Goal: Task Accomplishment & Management: Check status

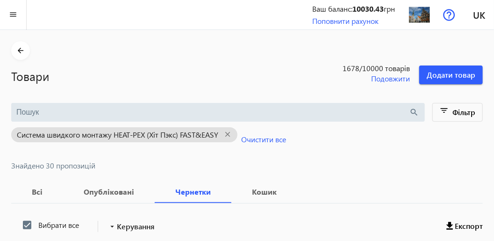
click at [292, 65] on div "Товари 1678 /10000 товарів Подовжити Додати товар" at bounding box center [247, 72] width 472 height 24
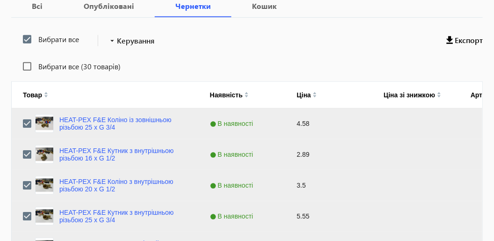
scroll to position [187, 0]
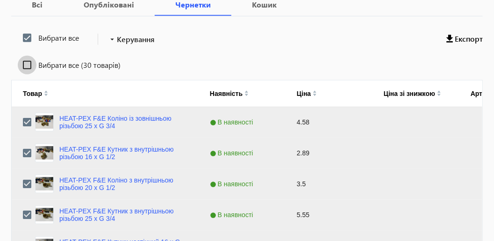
click at [26, 65] on input "Вибрати все (30 товарів)" at bounding box center [27, 65] width 19 height 19
click at [29, 65] on input "Вибрати все (30 товарів)" at bounding box center [27, 65] width 19 height 19
checkbox input "false"
click at [26, 37] on input "Вибрати все" at bounding box center [27, 38] width 19 height 19
checkbox input "false"
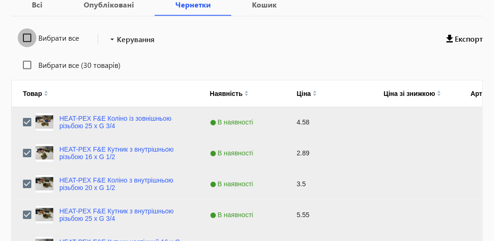
checkbox input "false"
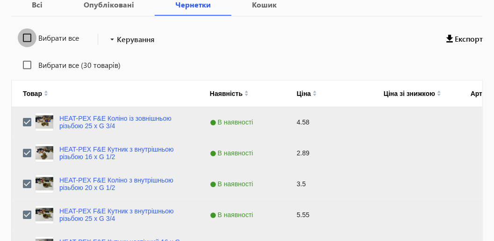
checkbox input "false"
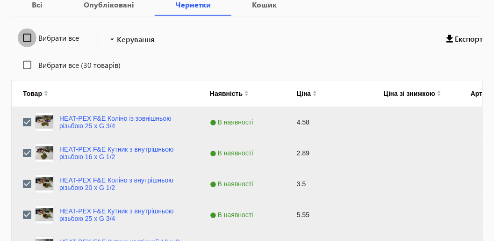
checkbox input "false"
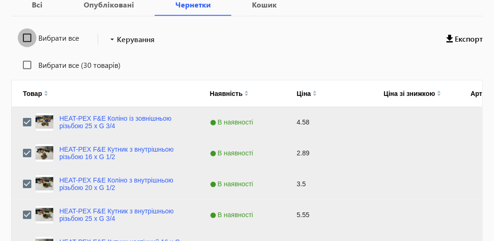
checkbox input "false"
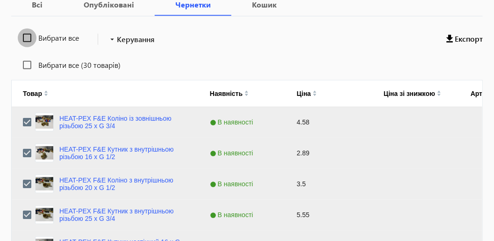
checkbox input "false"
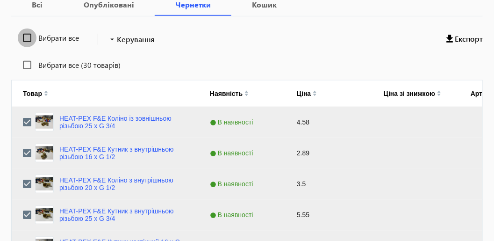
checkbox input "false"
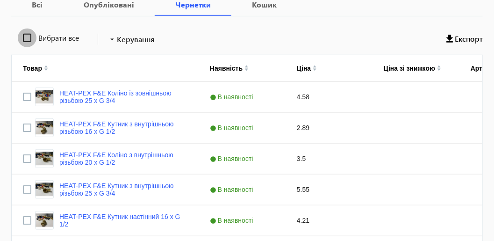
click at [26, 39] on input "Вибрати все" at bounding box center [27, 38] width 19 height 19
checkbox input "true"
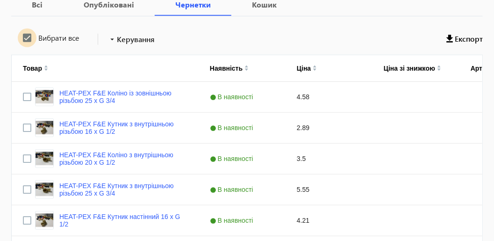
checkbox input "true"
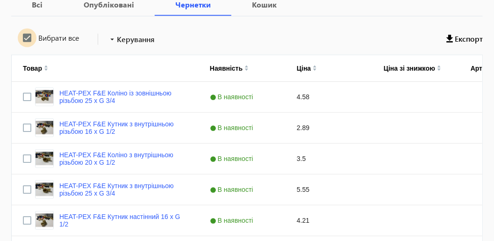
checkbox input "true"
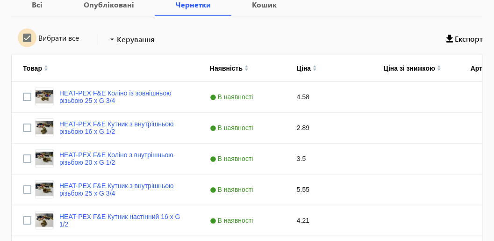
checkbox input "true"
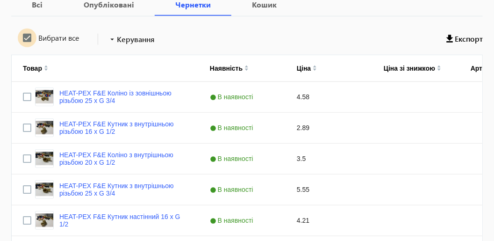
checkbox input "true"
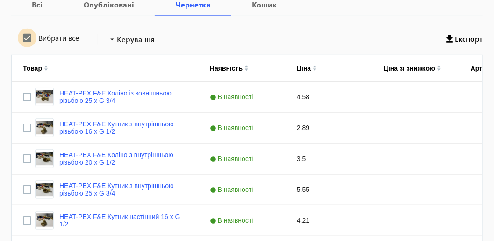
checkbox input "true"
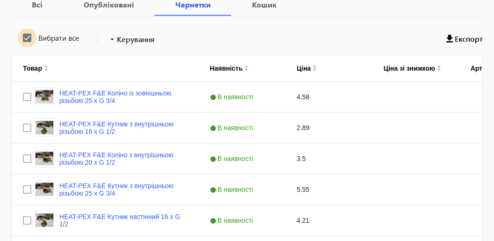
checkbox input "true"
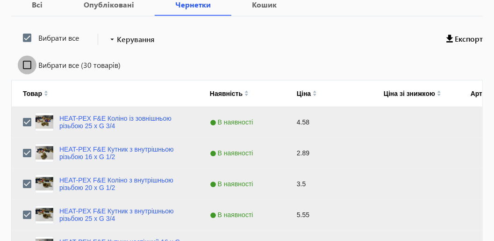
click at [31, 63] on input "Вибрати все (30 товарів)" at bounding box center [27, 65] width 19 height 19
checkbox input "true"
click at [142, 40] on span "Керування" at bounding box center [136, 39] width 38 height 11
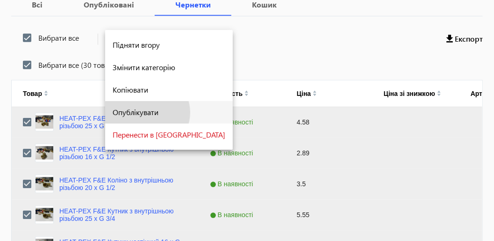
click at [147, 113] on span "Опублікувати" at bounding box center [169, 111] width 113 height 7
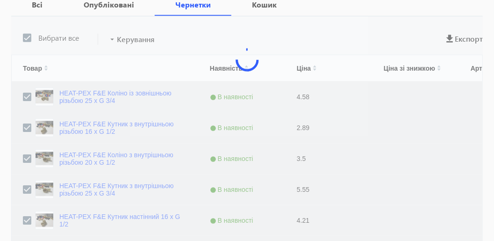
drag, startPoint x: 293, startPoint y: 40, endPoint x: 181, endPoint y: 23, distance: 113.4
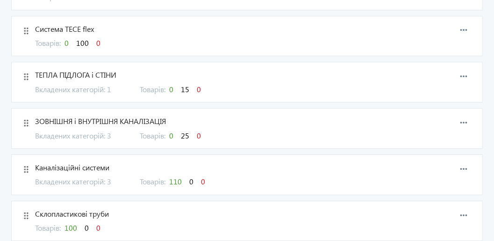
scroll to position [1078, 0]
click at [189, 131] on span "25" at bounding box center [185, 136] width 8 height 10
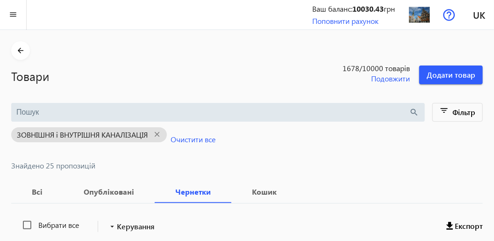
scroll to position [93, 0]
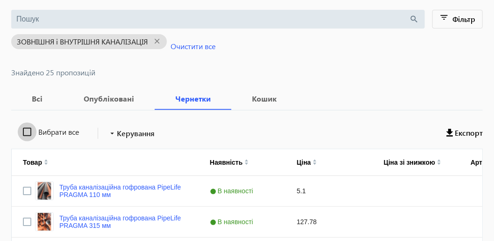
click at [31, 133] on input "Вибрати все" at bounding box center [27, 131] width 19 height 19
checkbox input "true"
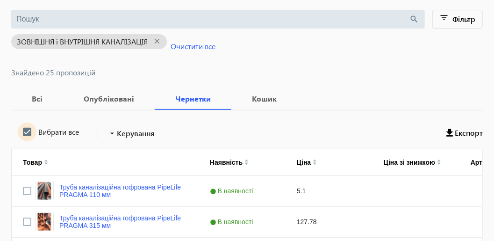
checkbox input "true"
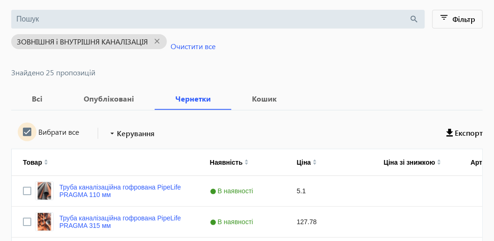
checkbox input "true"
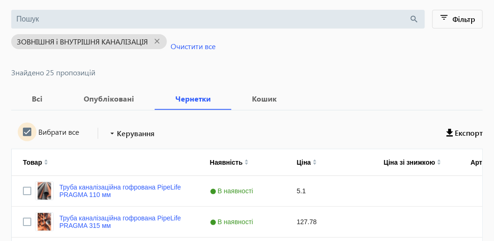
checkbox input "true"
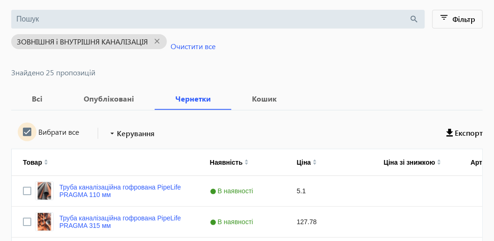
checkbox input "true"
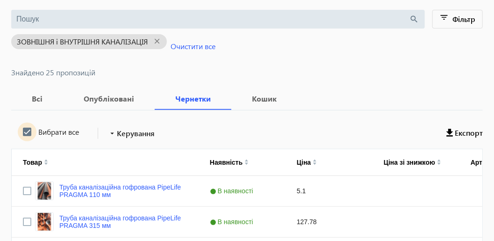
checkbox input "true"
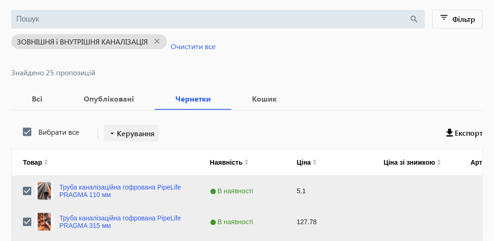
click at [151, 134] on span "Керування" at bounding box center [136, 133] width 38 height 11
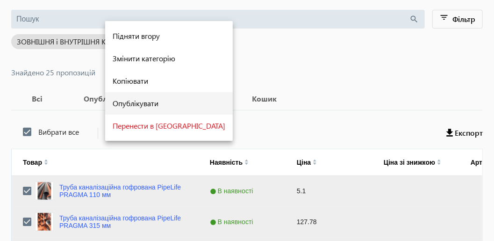
click at [146, 107] on span "Опублікувати" at bounding box center [169, 103] width 113 height 7
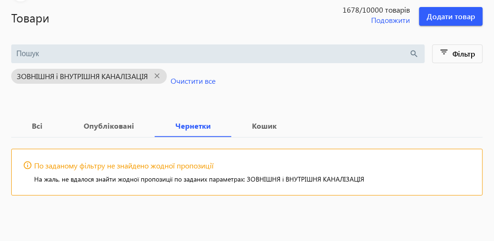
scroll to position [57, 0]
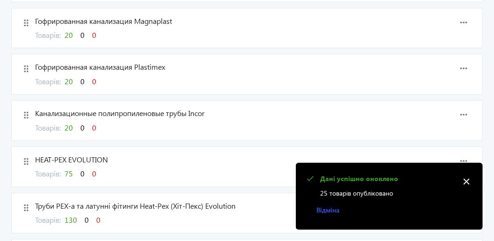
scroll to position [233, 0]
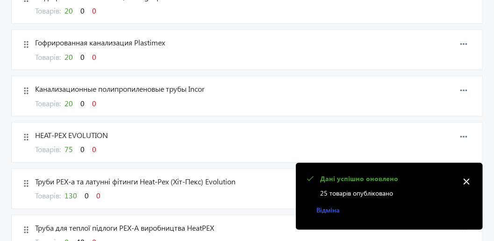
click at [467, 181] on mat-icon "close" at bounding box center [466, 181] width 14 height 14
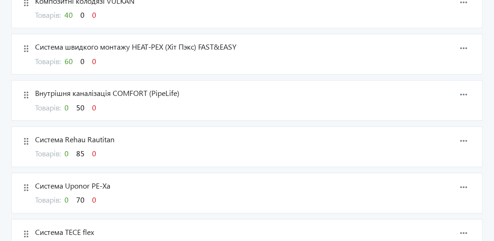
scroll to position [888, 0]
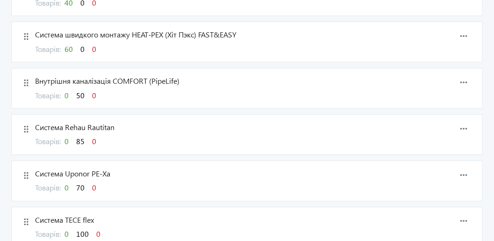
click at [82, 90] on span "50" at bounding box center [80, 95] width 8 height 10
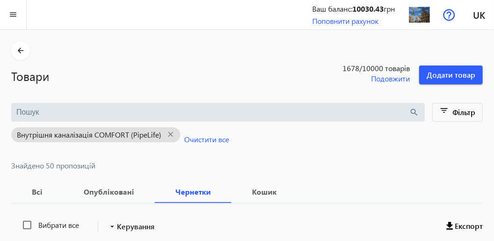
scroll to position [140, 0]
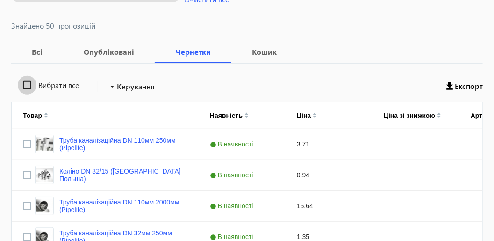
click at [28, 85] on input "Вибрати все" at bounding box center [27, 85] width 19 height 19
checkbox input "true"
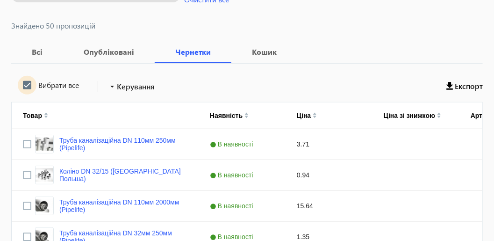
checkbox input "true"
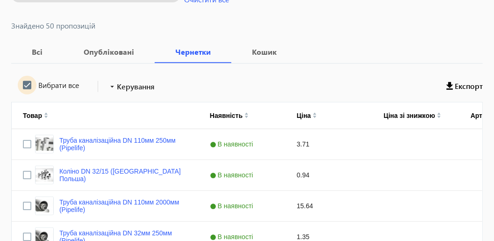
checkbox input "true"
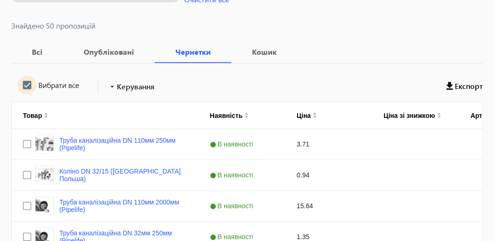
checkbox input "true"
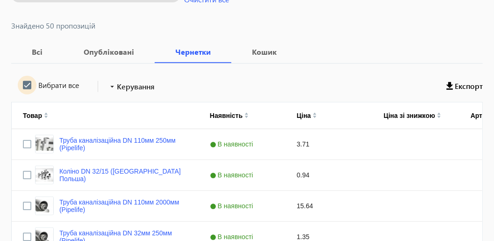
checkbox input "true"
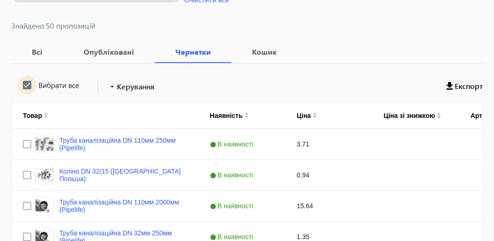
checkbox input "true"
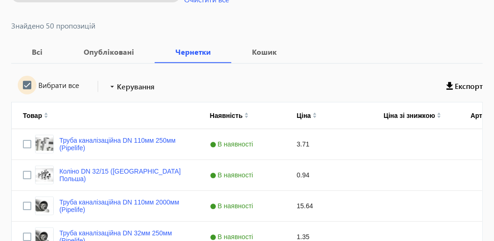
checkbox input "true"
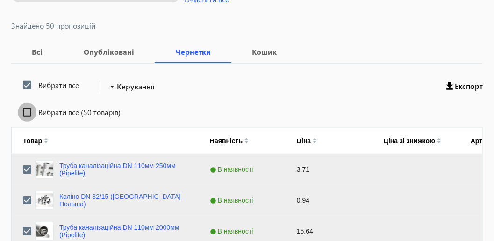
click at [29, 111] on input "Вибрати все (50 товарів)" at bounding box center [27, 112] width 19 height 19
checkbox input "true"
click at [129, 86] on span "Керування" at bounding box center [136, 86] width 38 height 11
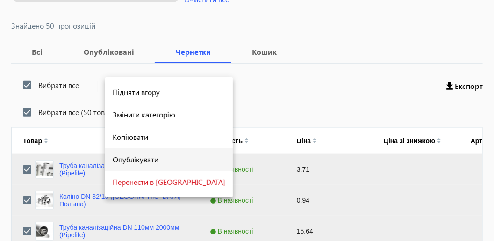
click at [138, 160] on span "Опублікувати" at bounding box center [169, 159] width 113 height 7
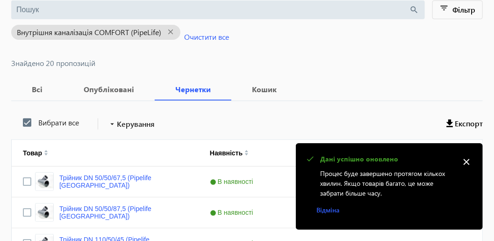
scroll to position [47, 0]
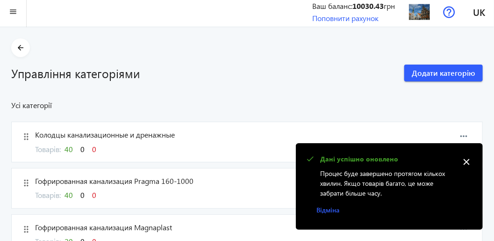
scroll to position [187, 0]
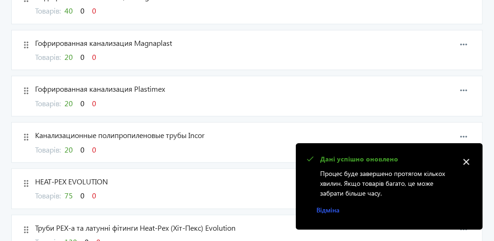
click at [467, 161] on mat-icon "close" at bounding box center [466, 162] width 14 height 14
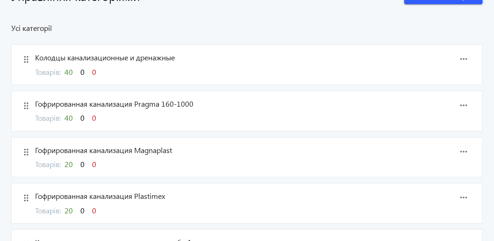
scroll to position [0, 0]
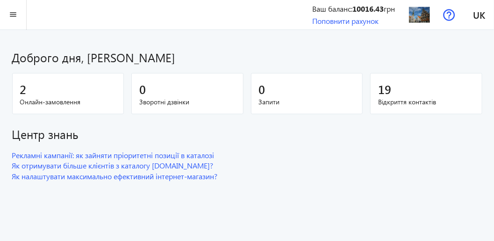
click at [39, 97] on span "Онлайн-замовлення" at bounding box center [68, 101] width 96 height 9
click at [10, 16] on mat-icon "menu" at bounding box center [13, 15] width 12 height 12
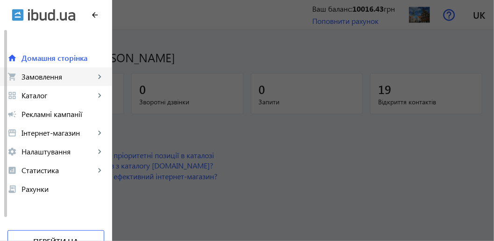
click at [56, 80] on span "Замовлення" at bounding box center [58, 76] width 73 height 9
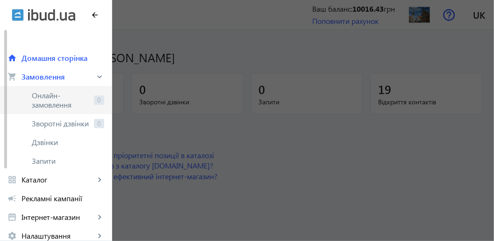
click at [53, 100] on span "Онлайн-замовлення" at bounding box center [61, 100] width 58 height 19
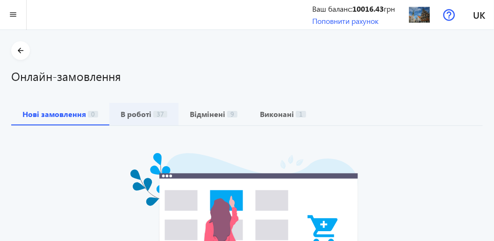
click at [142, 117] on b "В роботі" at bounding box center [136, 113] width 31 height 7
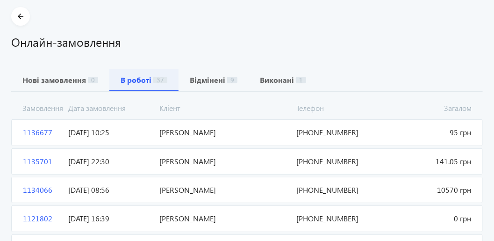
scroll to position [47, 0]
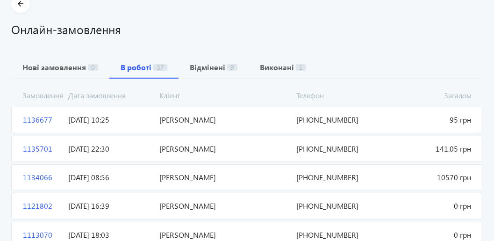
click at [179, 120] on span "Шестенко Олексій Олександрович" at bounding box center [224, 120] width 137 height 10
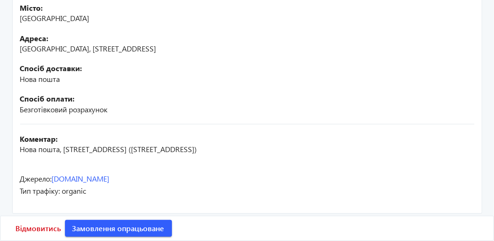
scroll to position [295, 0]
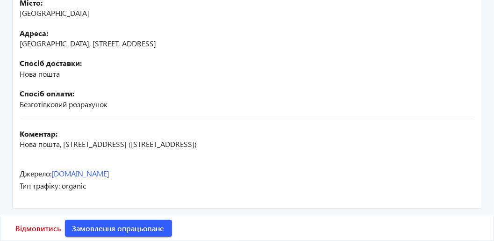
drag, startPoint x: 297, startPoint y: 145, endPoint x: 21, endPoint y: 150, distance: 275.8
click at [21, 151] on div "Коментар: Нова пошта, м.Запоріжжя, Відділення №12 (м.Запоріжжя, вул.Героїв Крут…" at bounding box center [247, 139] width 454 height 40
copy span "Нова пошта, м.Запоріжжя, Відділення №12 (м.Запоріжжя, вул.Героїв Крут, 78)"
click at [160, 88] on b "Спосіб оплати:" at bounding box center [247, 93] width 454 height 10
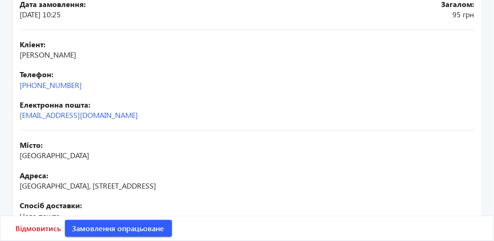
scroll to position [108, 0]
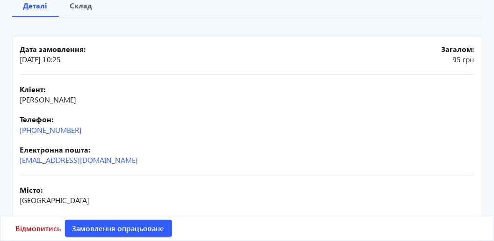
drag, startPoint x: 148, startPoint y: 96, endPoint x: 22, endPoint y: 97, distance: 125.3
click at [20, 96] on div "Кліент: Шестенко Олексій Олександрович" at bounding box center [247, 94] width 454 height 21
copy span "Шестенко Олексій Олександрович"
drag, startPoint x: 0, startPoint y: 73, endPoint x: 10, endPoint y: 87, distance: 17.1
click at [0, 73] on main "arrow_back Замовлення 1136677 Деталі Склад Дата замовлення: 29.09.2025 10:25 За…" at bounding box center [247, 165] width 494 height 465
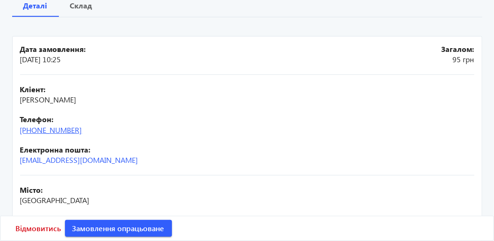
drag, startPoint x: 93, startPoint y: 129, endPoint x: 22, endPoint y: 129, distance: 70.6
click at [17, 128] on mat-card "Дата замовлення: 29.09.2025 10:25 Загалом: 95 грн Кліент: Шестенко Олексій Олек…" at bounding box center [247, 215] width 470 height 359
copy link "+38(067)306-93-64"
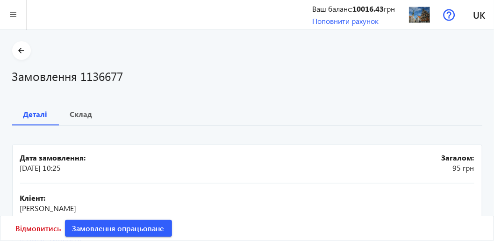
scroll to position [140, 0]
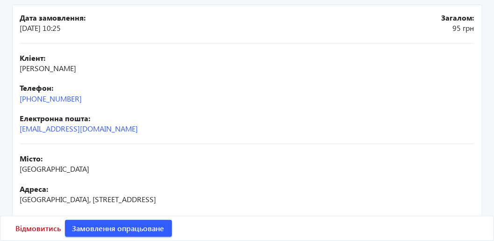
click at [225, 71] on div "Кліент: Шестенко Олексій Олександрович" at bounding box center [247, 63] width 454 height 21
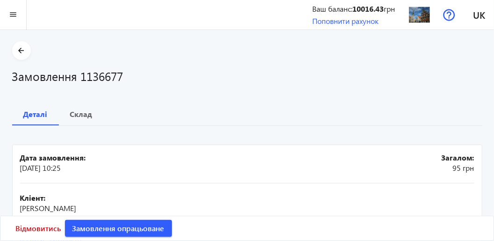
scroll to position [0, 0]
